Goal: Task Accomplishment & Management: Complete application form

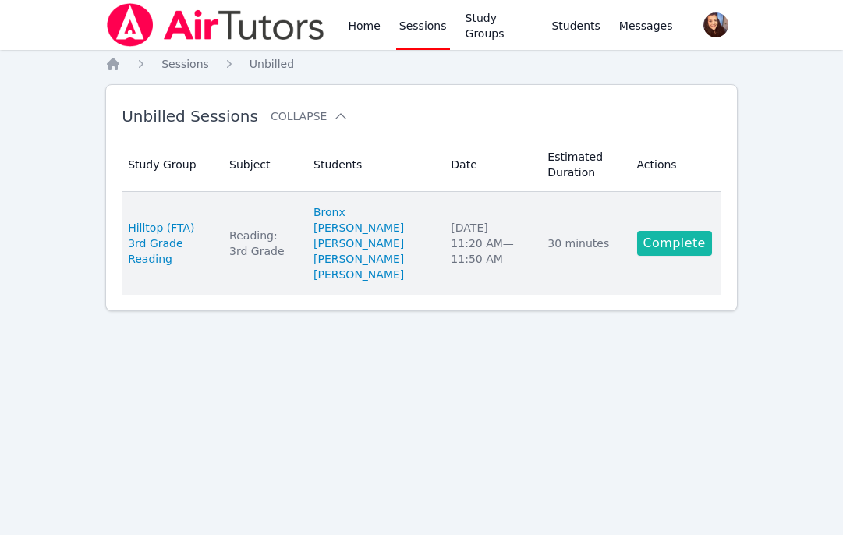
click at [668, 239] on link "Complete" at bounding box center [674, 243] width 75 height 25
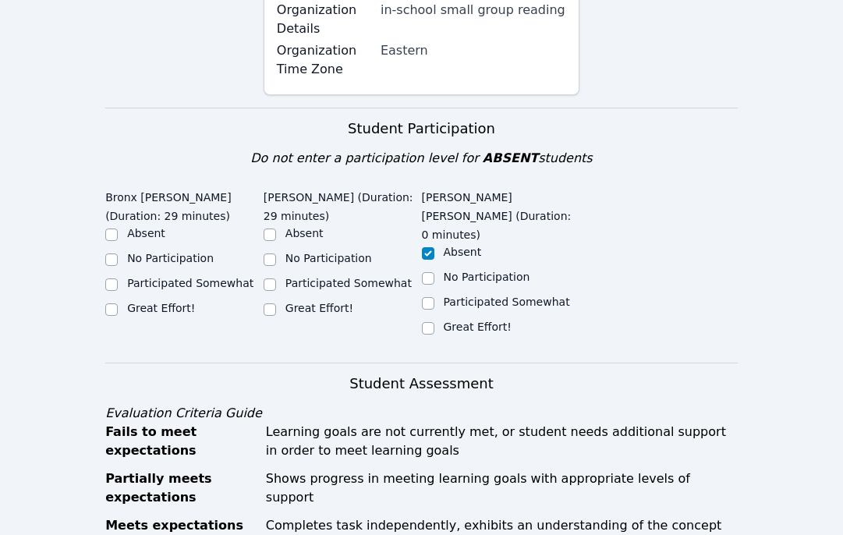
scroll to position [427, 0]
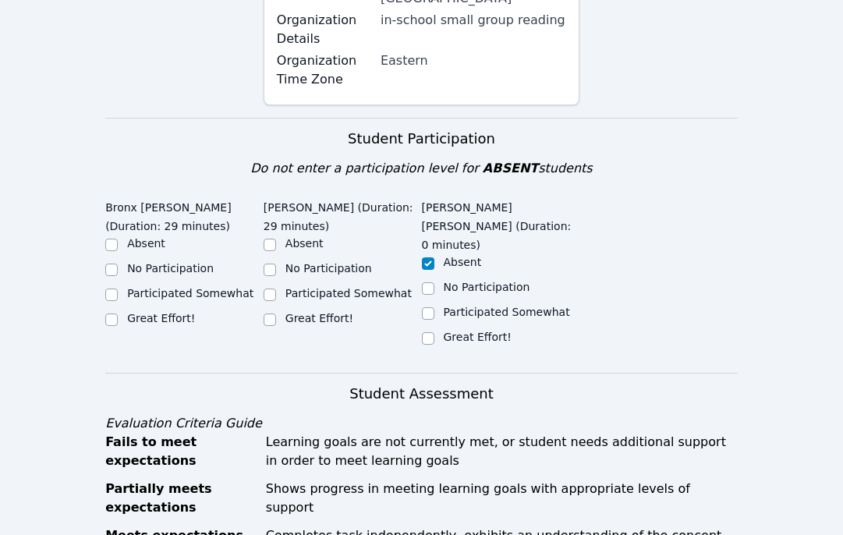
click at [165, 312] on label "Great Effort!" at bounding box center [161, 318] width 68 height 12
click at [118, 314] on input "Great Effort!" at bounding box center [111, 320] width 12 height 12
checkbox input "true"
click at [310, 312] on label "Great Effort!" at bounding box center [319, 318] width 68 height 12
click at [276, 314] on input "Great Effort!" at bounding box center [270, 320] width 12 height 12
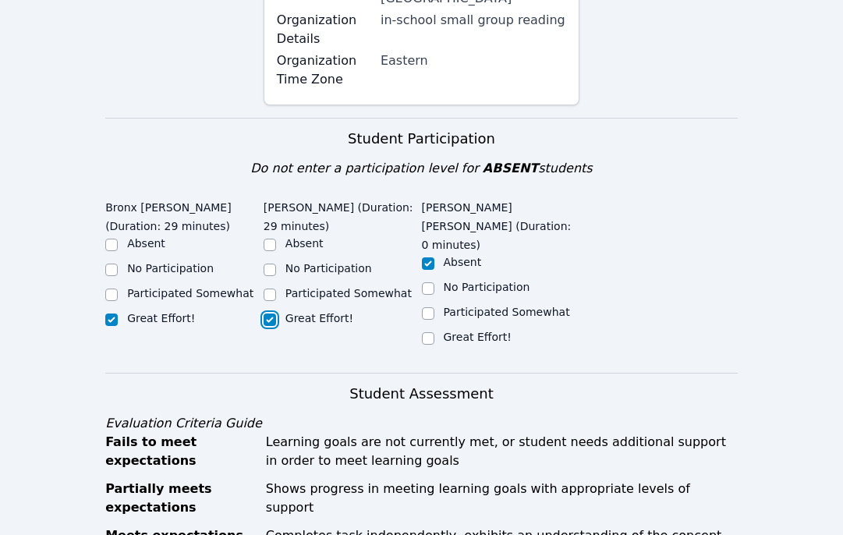
checkbox input "true"
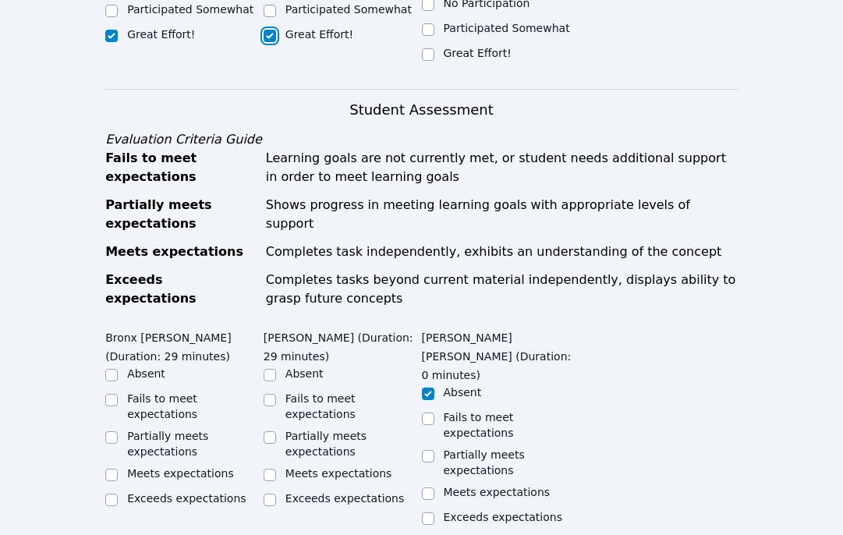
scroll to position [696, 0]
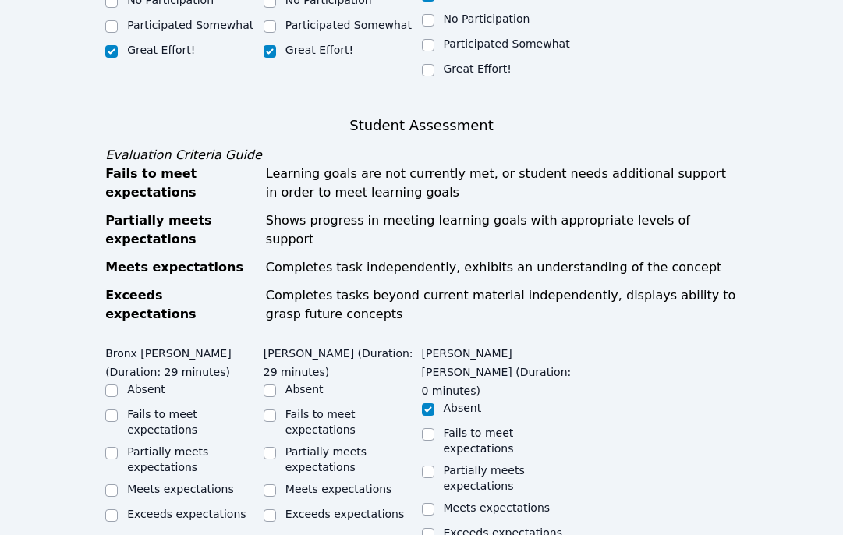
click at [147, 483] on label "Meets expectations" at bounding box center [180, 489] width 107 height 12
click at [118, 484] on input "Meets expectations" at bounding box center [111, 490] width 12 height 12
checkbox input "true"
click at [305, 483] on label "Meets expectations" at bounding box center [338, 489] width 107 height 12
click at [276, 484] on input "Meets expectations" at bounding box center [270, 490] width 12 height 12
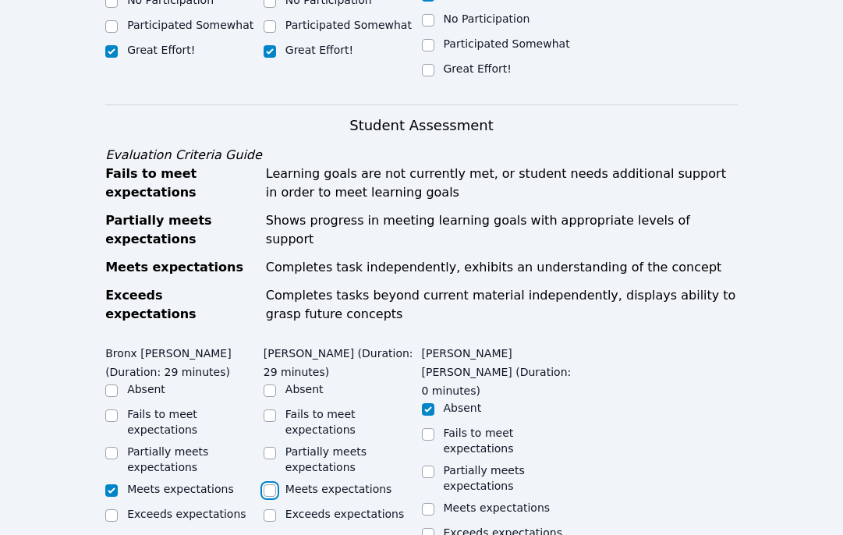
checkbox input "true"
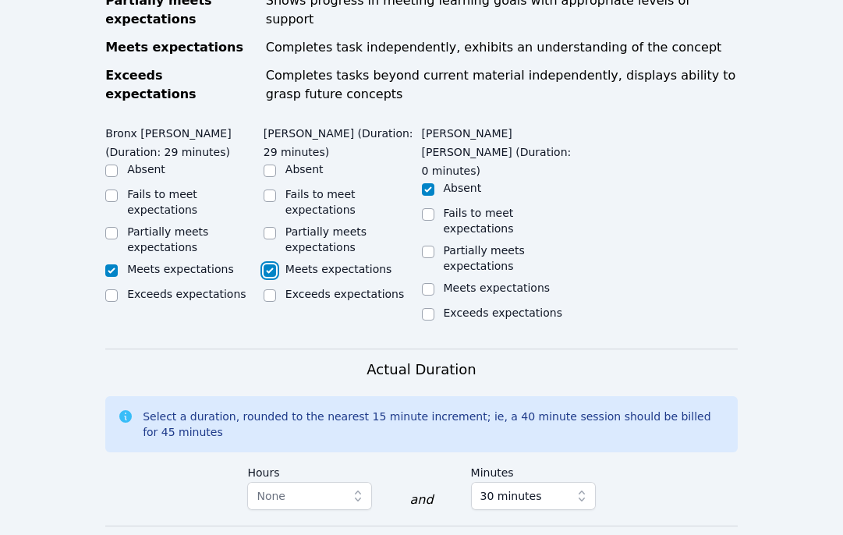
scroll to position [1046, 0]
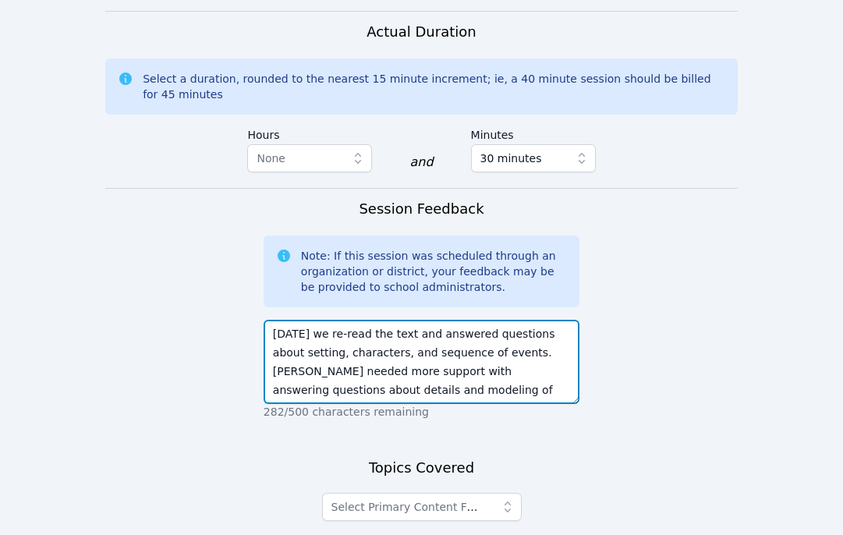
scroll to position [1281, 0]
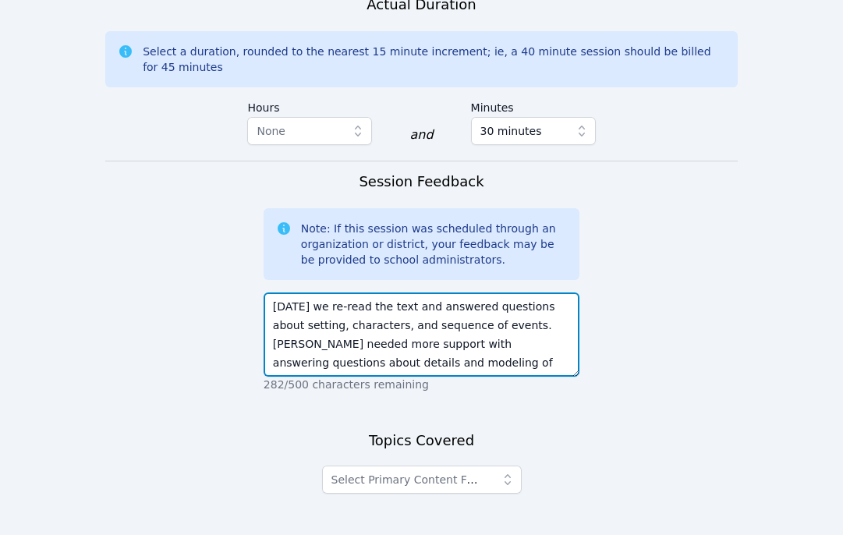
type textarea "[DATE] we re-read the text and answered questions about setting, characters, an…"
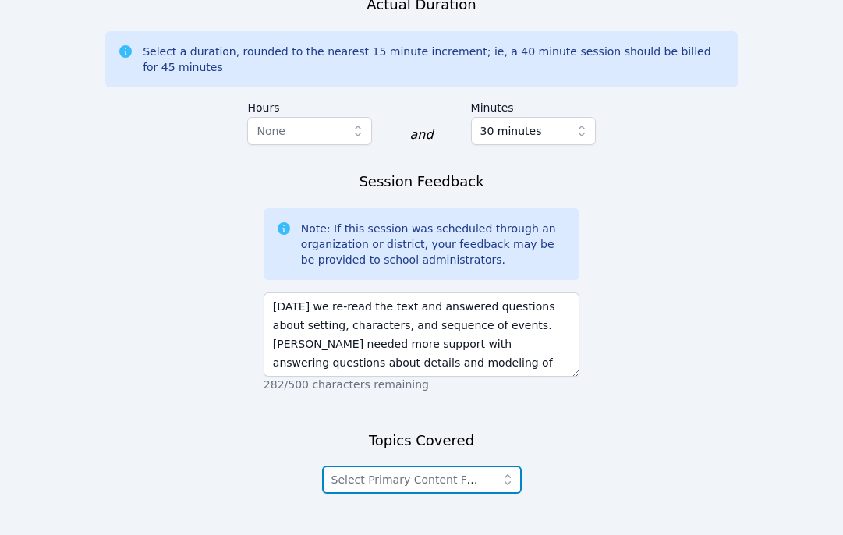
click at [385, 473] on span "Select Primary Content Focus" at bounding box center [411, 479] width 161 height 12
